Goal: Find contact information: Find contact information

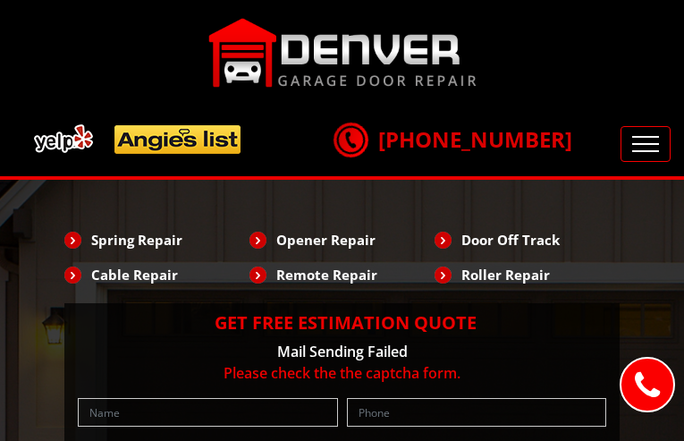
type input "UUsxoYYKpD"
type input "8384921105"
type input "[EMAIL_ADDRESS][DOMAIN_NAME]"
type input "xDINFMFkdqjbxVdE"
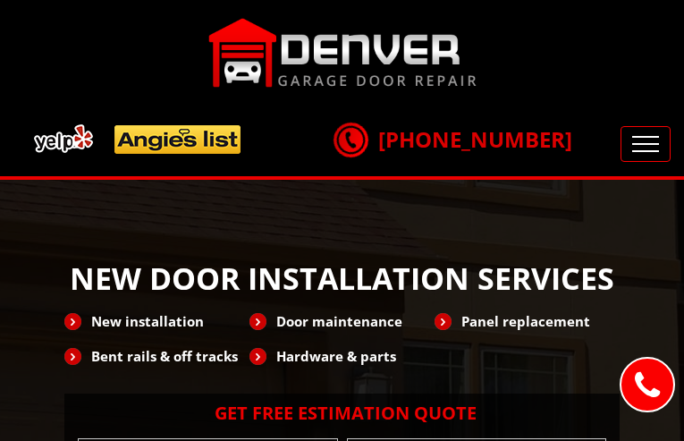
type input "JmiQxxUwCEy"
type input "6847745388"
type input "[EMAIL_ADDRESS][DOMAIN_NAME]"
type input "Rwpagwsu"
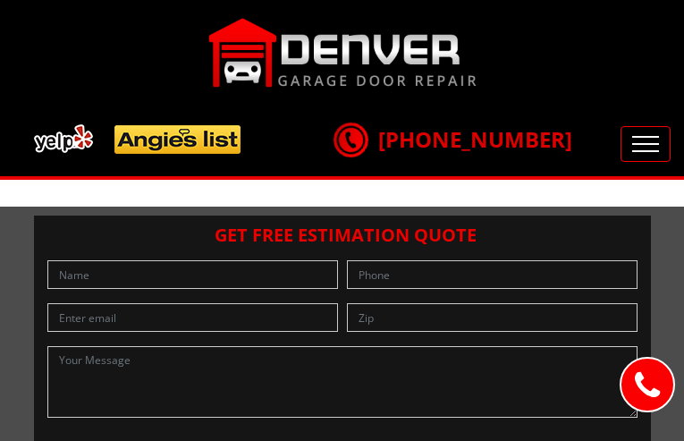
type input "GdVDUrmtbcxo"
type input "6026427927"
type input "[EMAIL_ADDRESS][DOMAIN_NAME]"
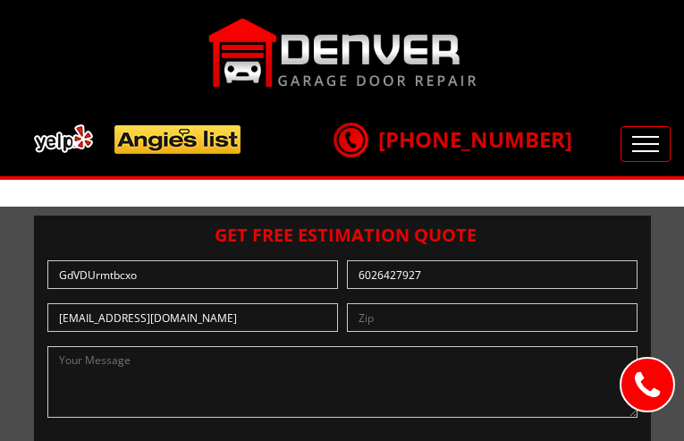
type input "xaCqbreDzLtBTaF"
